Goal: Obtain resource: Download file/media

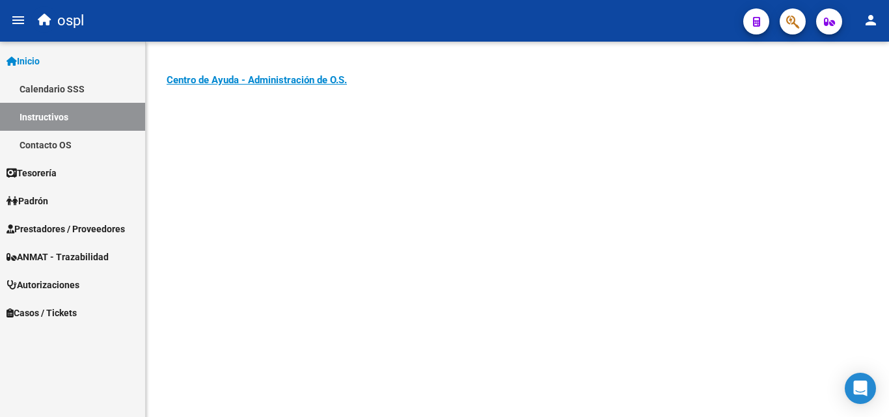
click at [47, 226] on span "Prestadores / Proveedores" at bounding box center [66, 229] width 118 height 14
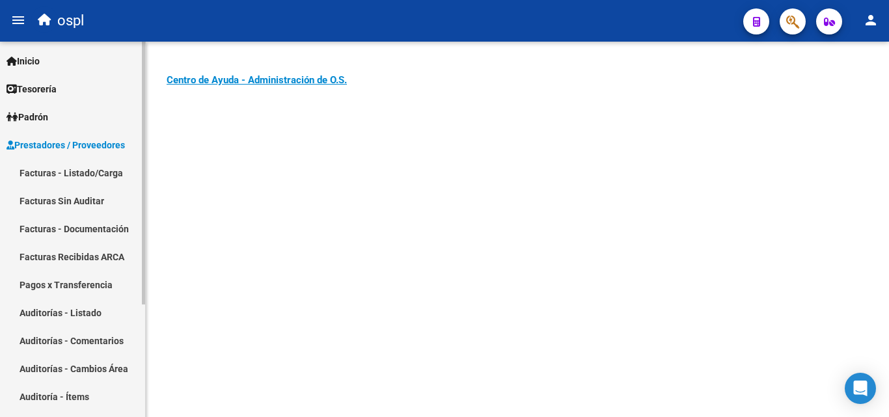
click at [84, 170] on link "Facturas - Listado/Carga" at bounding box center [72, 173] width 145 height 28
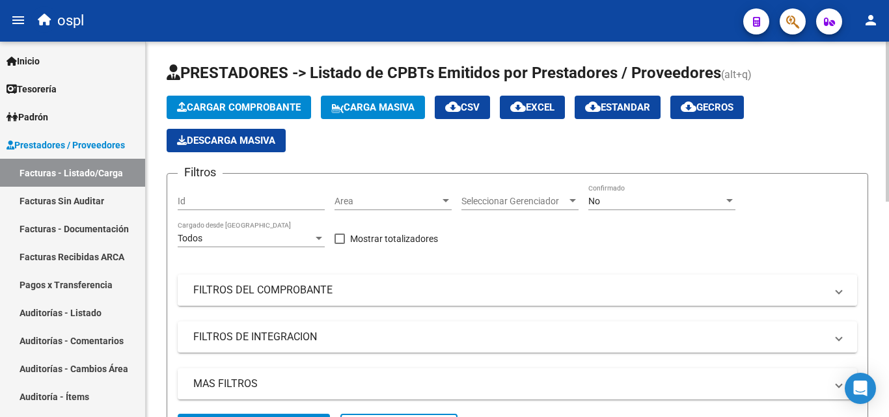
click at [238, 293] on mat-panel-title "FILTROS DEL COMPROBANTE" at bounding box center [509, 290] width 632 height 14
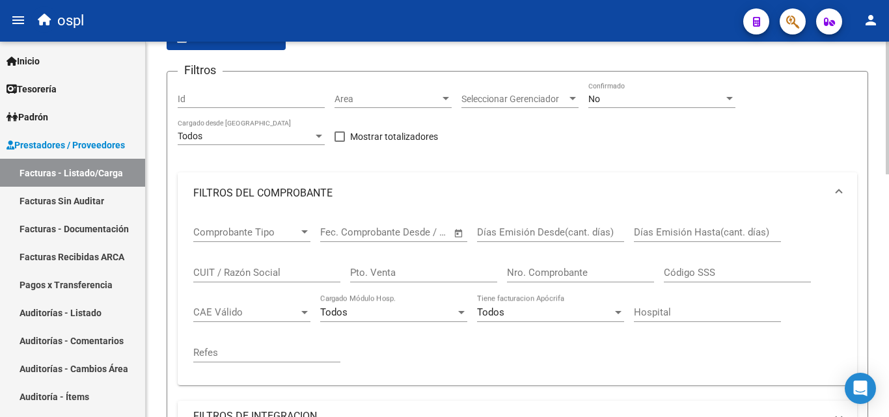
scroll to position [130, 0]
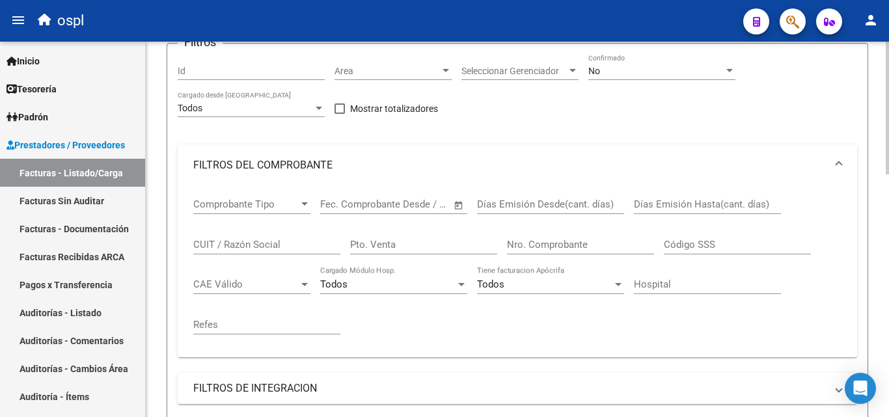
click at [548, 247] on input "Nro. Comprobante" at bounding box center [580, 245] width 147 height 12
click at [447, 66] on div at bounding box center [446, 71] width 12 height 10
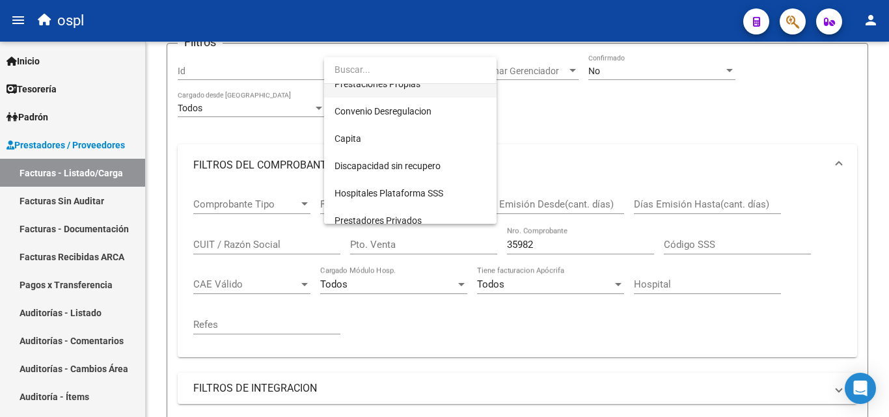
scroll to position [189, 0]
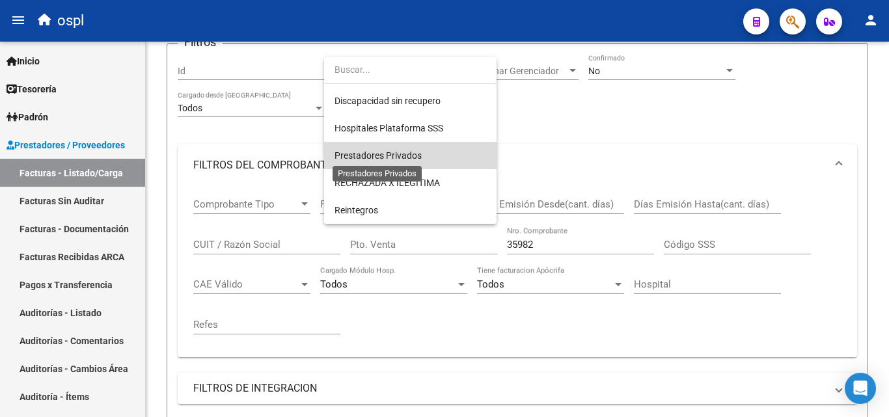
click at [409, 155] on span "Prestadores Privados" at bounding box center [377, 155] width 87 height 10
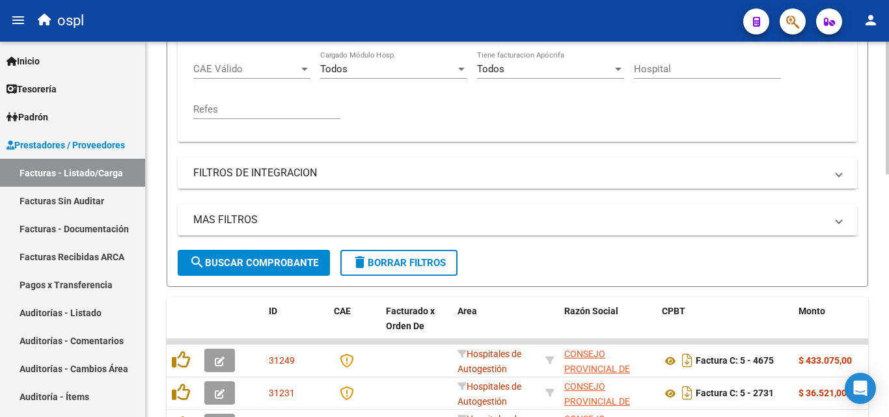
scroll to position [390, 0]
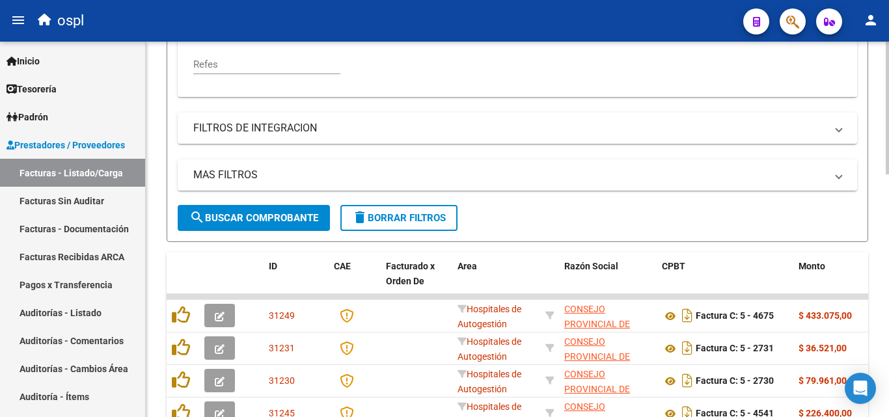
click at [273, 214] on span "search Buscar Comprobante" at bounding box center [253, 218] width 129 height 12
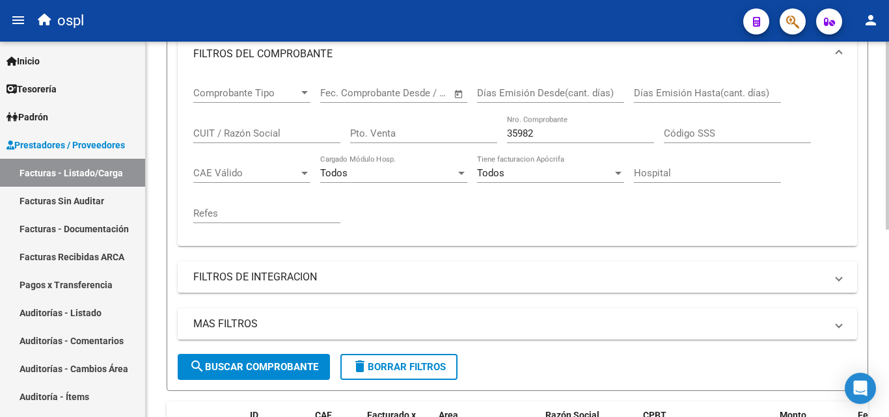
scroll to position [180, 0]
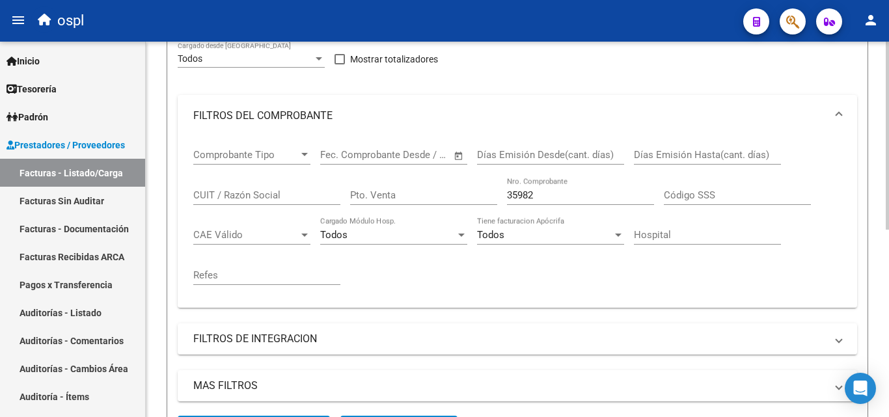
click at [543, 195] on input "35982" at bounding box center [580, 195] width 147 height 12
type input "3"
type input "35982"
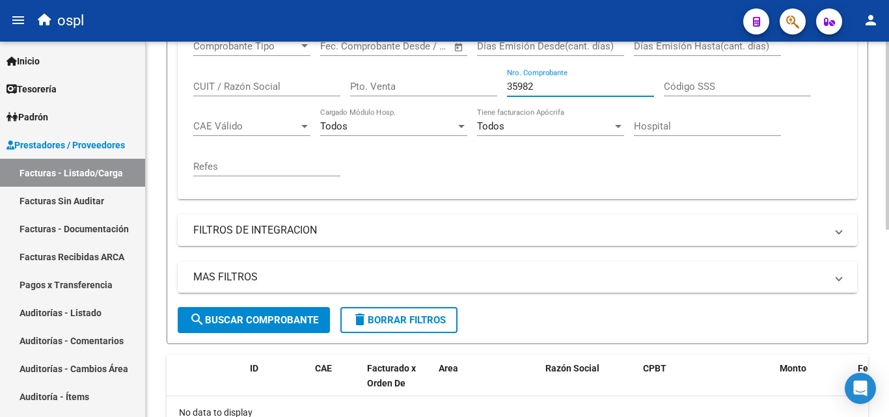
scroll to position [310, 0]
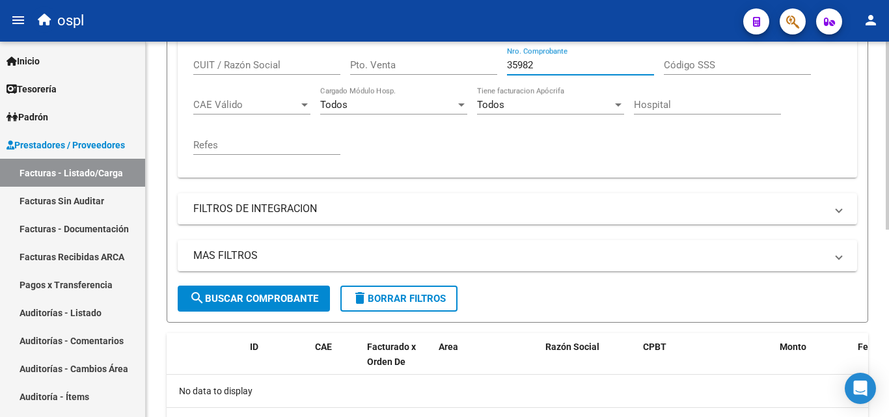
click at [267, 297] on span "search Buscar Comprobante" at bounding box center [253, 299] width 129 height 12
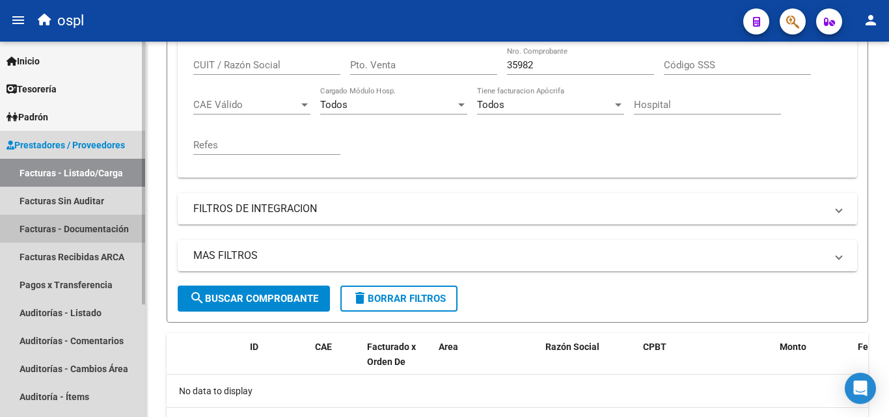
click at [69, 228] on link "Facturas - Documentación" at bounding box center [72, 229] width 145 height 28
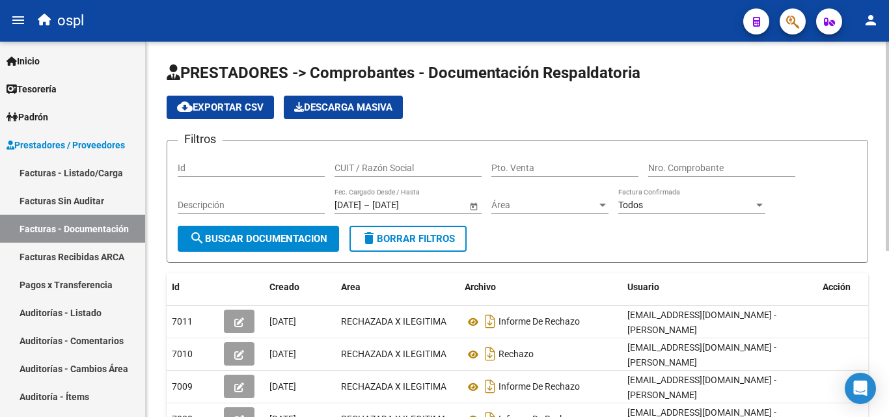
click at [534, 205] on span "Área" at bounding box center [543, 205] width 105 height 11
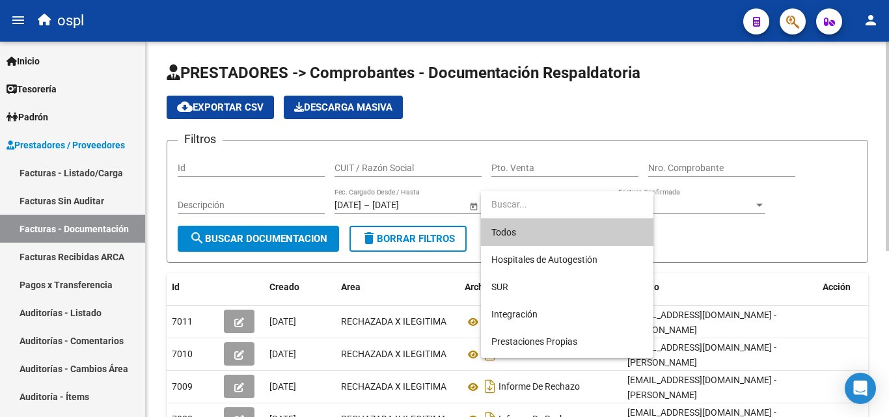
click at [534, 205] on input "dropdown search" at bounding box center [567, 204] width 172 height 27
click at [719, 210] on div at bounding box center [444, 208] width 889 height 417
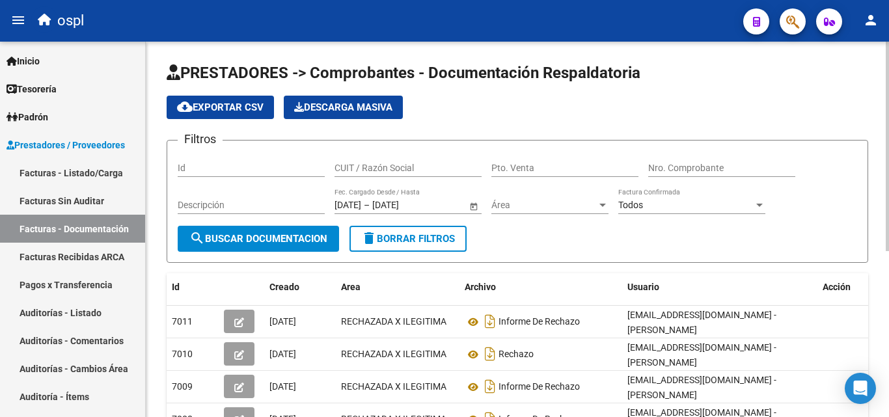
click at [719, 167] on input "Nro. Comprobante" at bounding box center [721, 168] width 147 height 11
type input "35982"
click at [263, 238] on span "search Buscar Documentacion" at bounding box center [258, 239] width 138 height 12
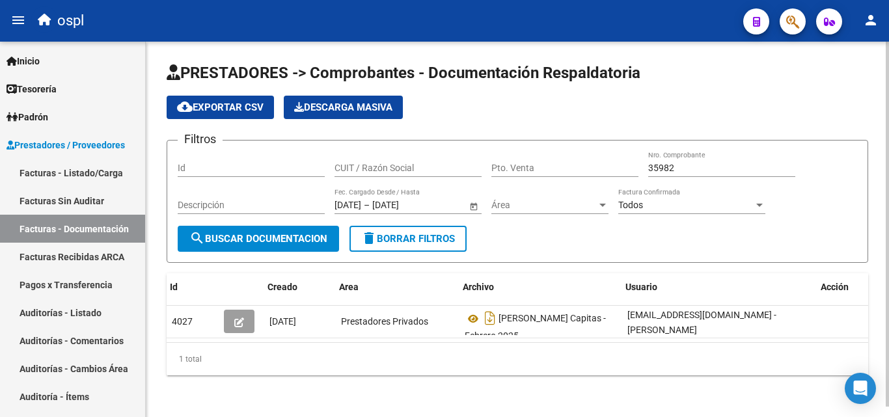
scroll to position [0, 14]
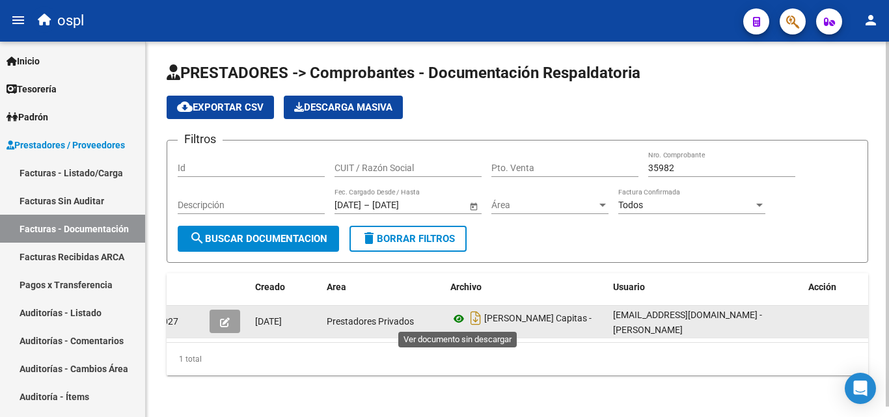
click at [457, 318] on icon at bounding box center [458, 319] width 17 height 16
